Goal: Task Accomplishment & Management: Use online tool/utility

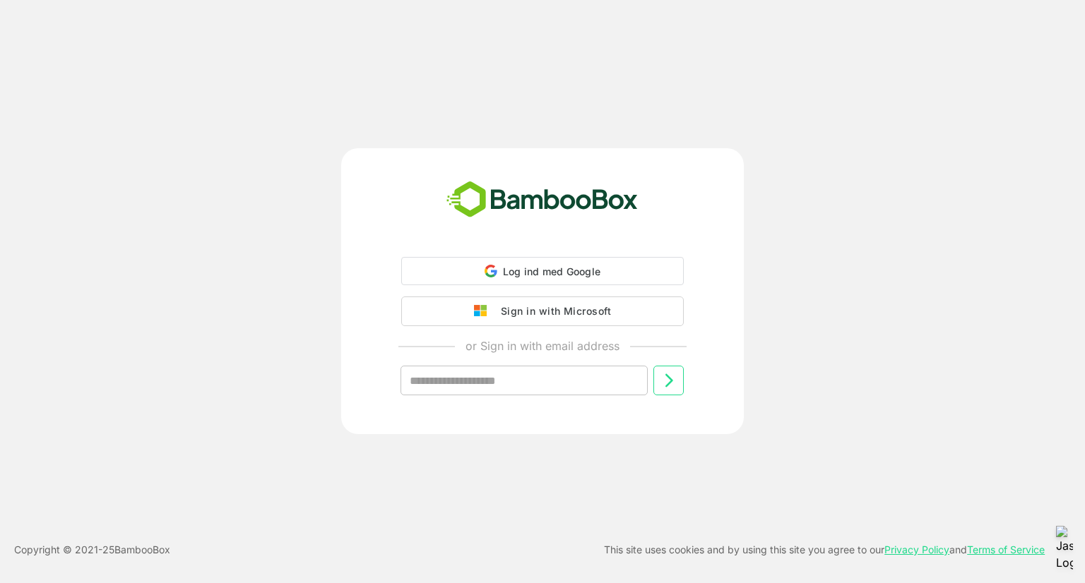
click at [617, 300] on button "Sign in with Microsoft" at bounding box center [542, 312] width 283 height 30
click at [605, 313] on div "Sign in with Microsoft" at bounding box center [552, 310] width 117 height 18
click at [534, 314] on div "Sign in with Microsoft" at bounding box center [552, 310] width 117 height 18
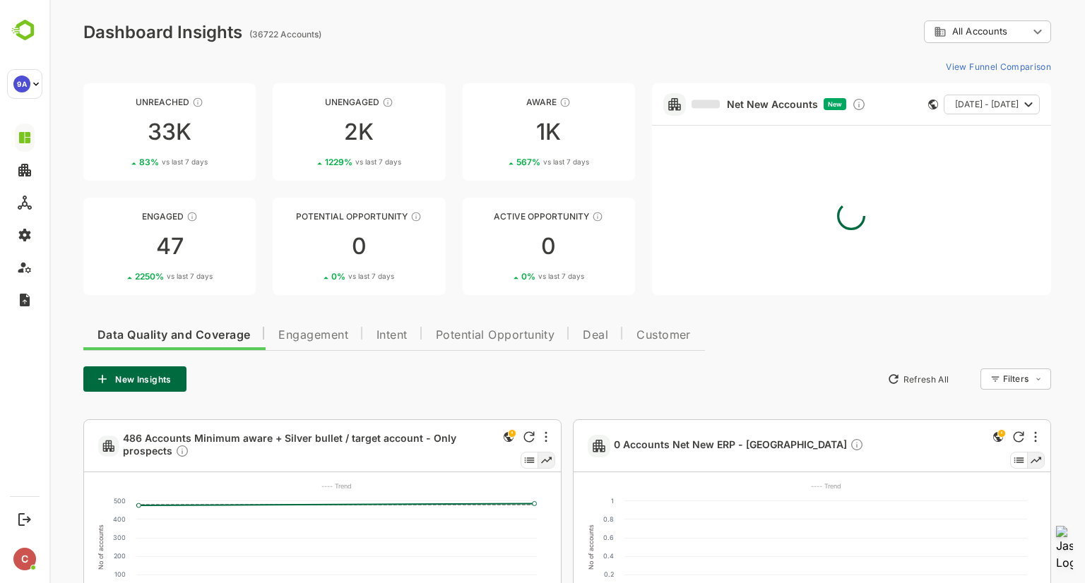
scroll to position [76, 0]
